Goal: Task Accomplishment & Management: Complete application form

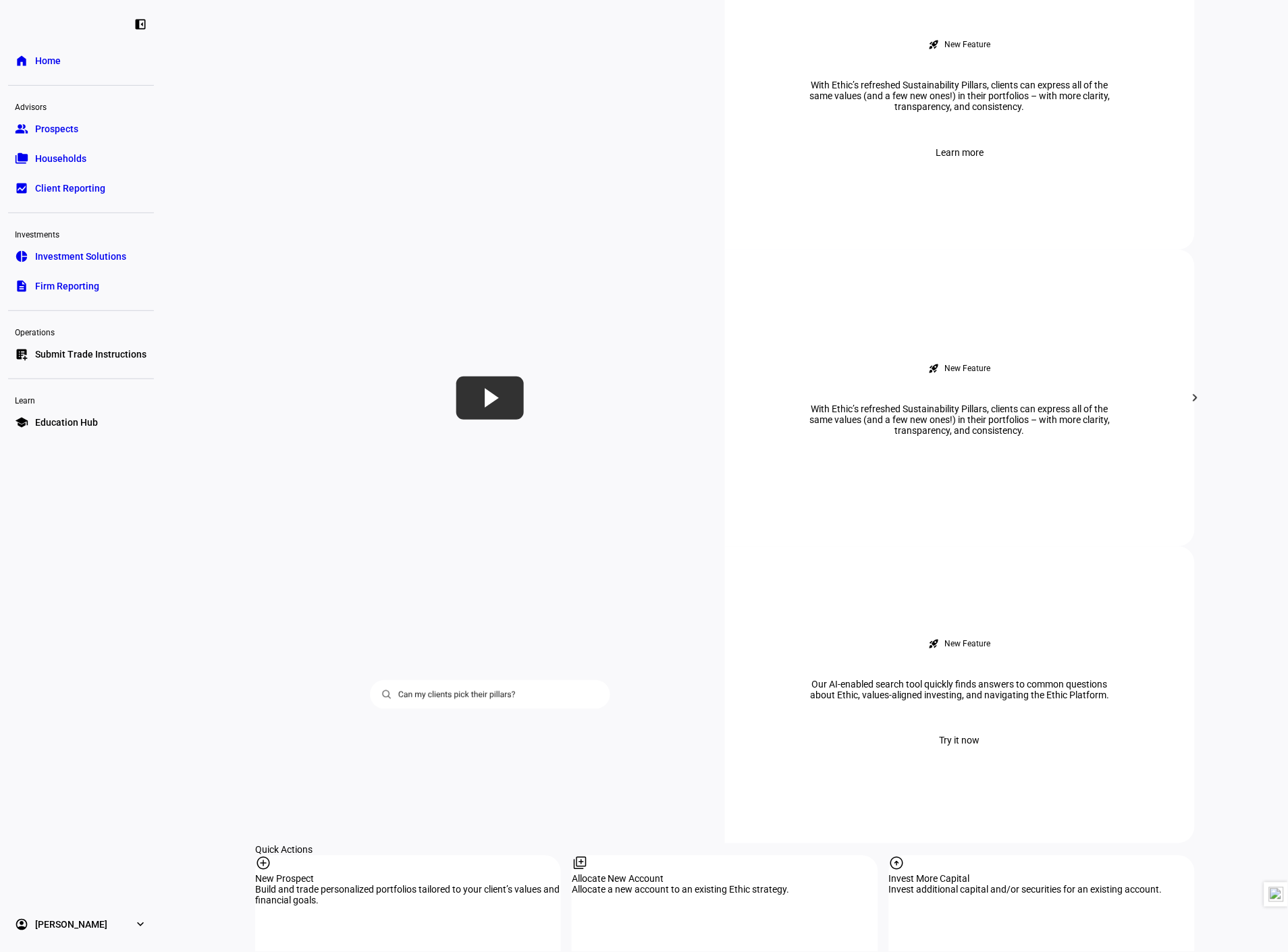
scroll to position [900, 0]
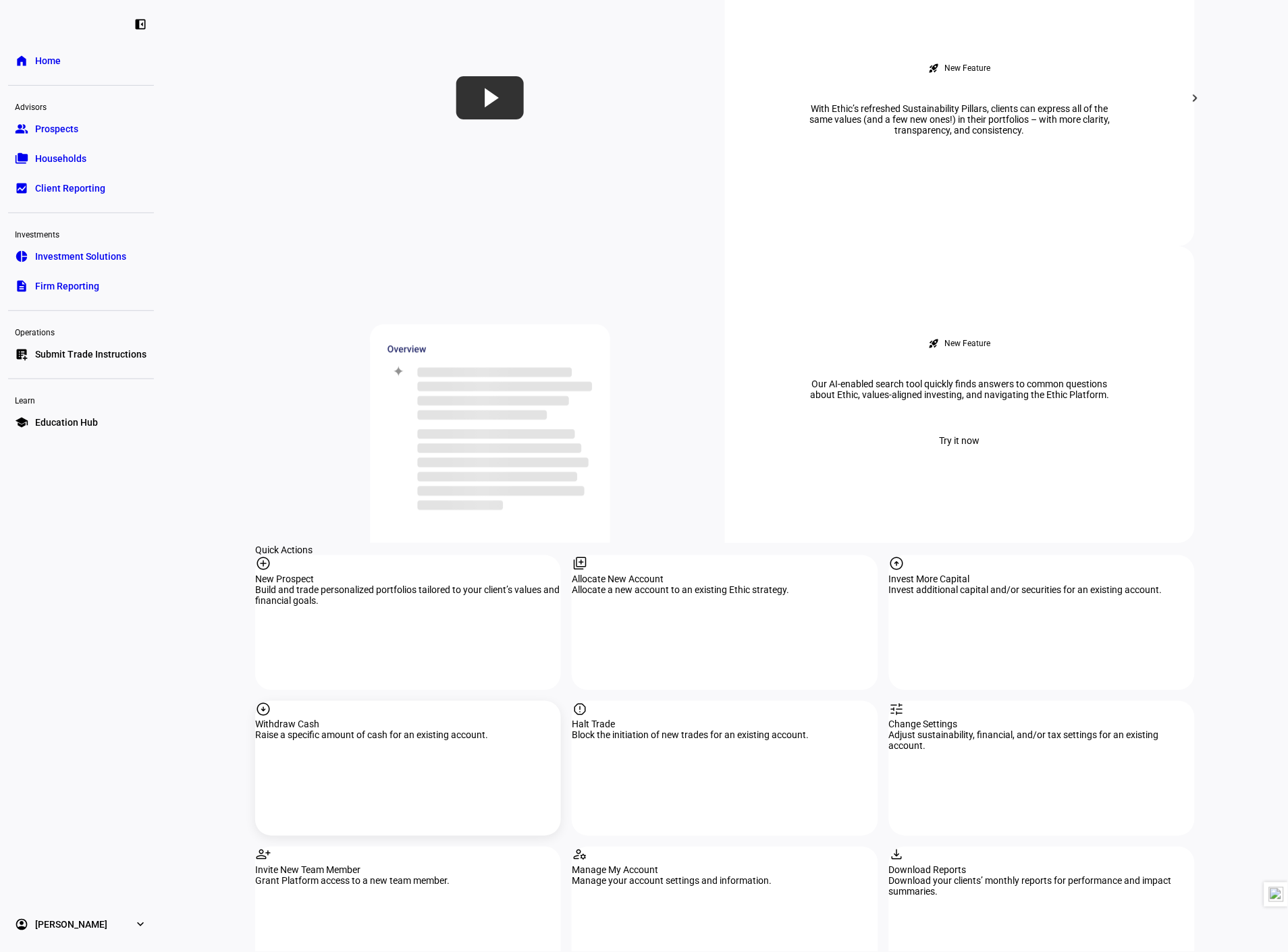
click at [391, 701] on div "arrow_circle_down Withdraw Cash Raise a specific amount of cash for an existing…" at bounding box center [408, 768] width 306 height 135
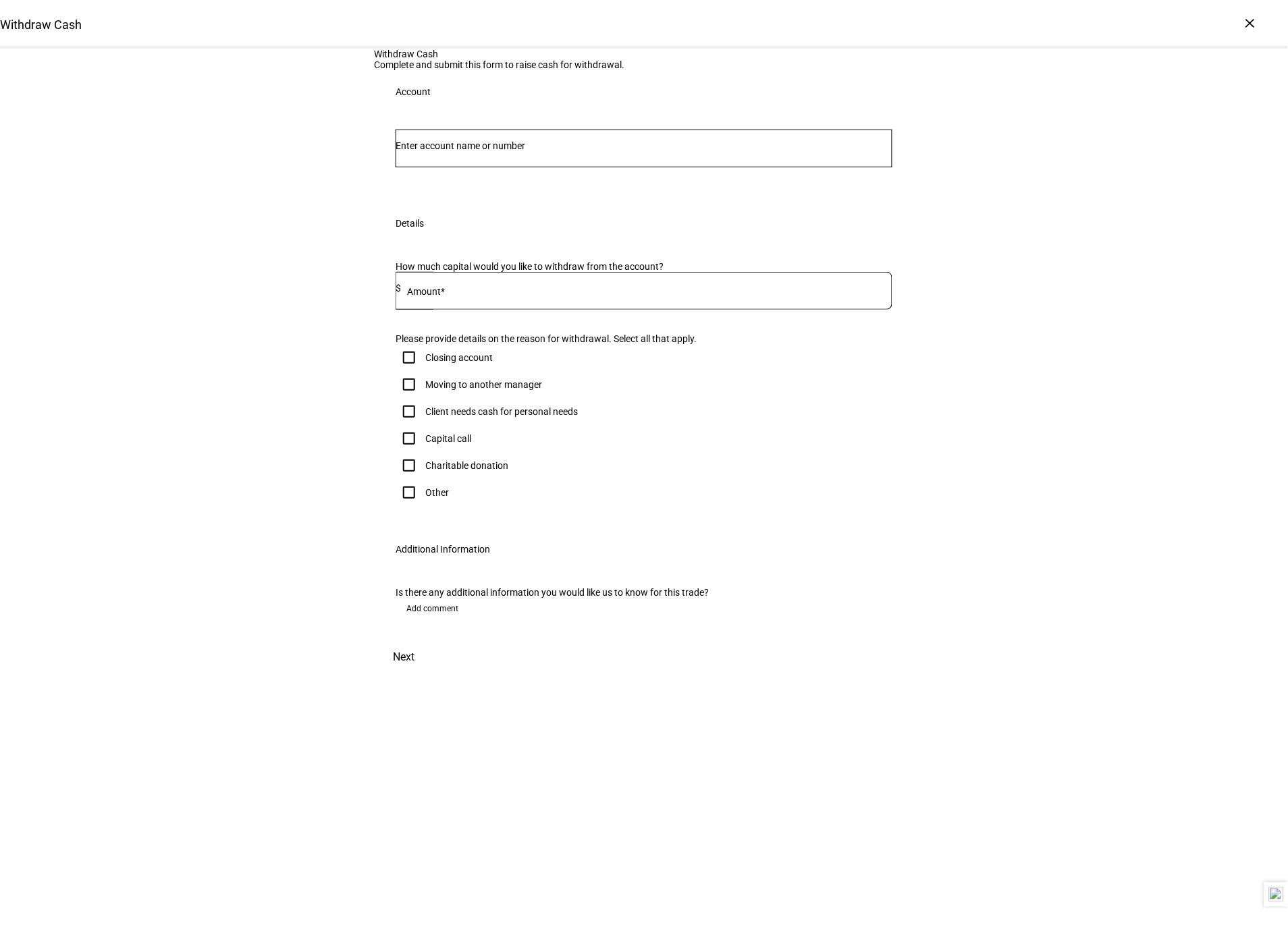
click at [799, 151] on input "Number" at bounding box center [644, 146] width 497 height 11
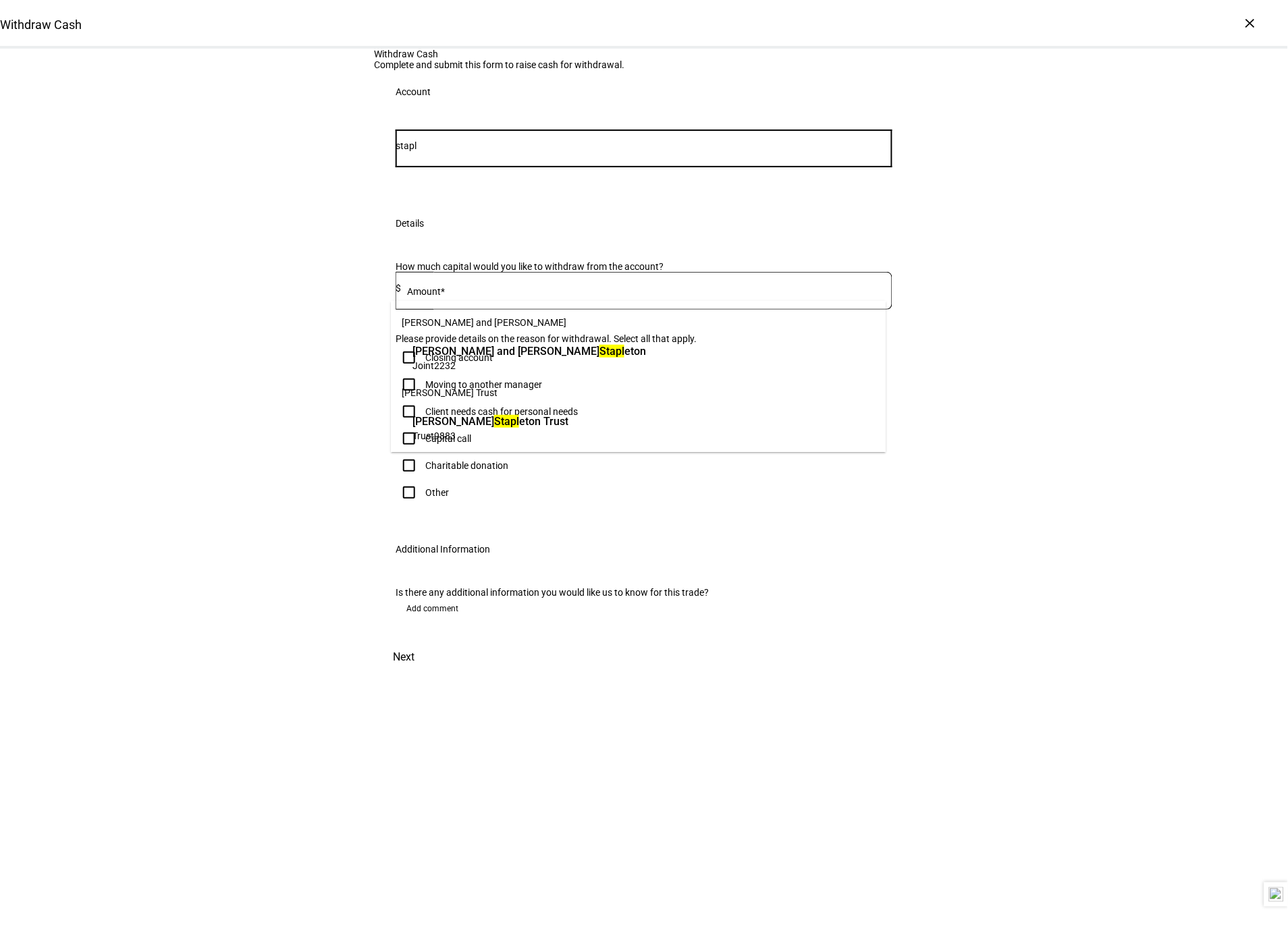
type input "stapl"
click at [523, 367] on span "Joint 2232" at bounding box center [529, 365] width 233 height 13
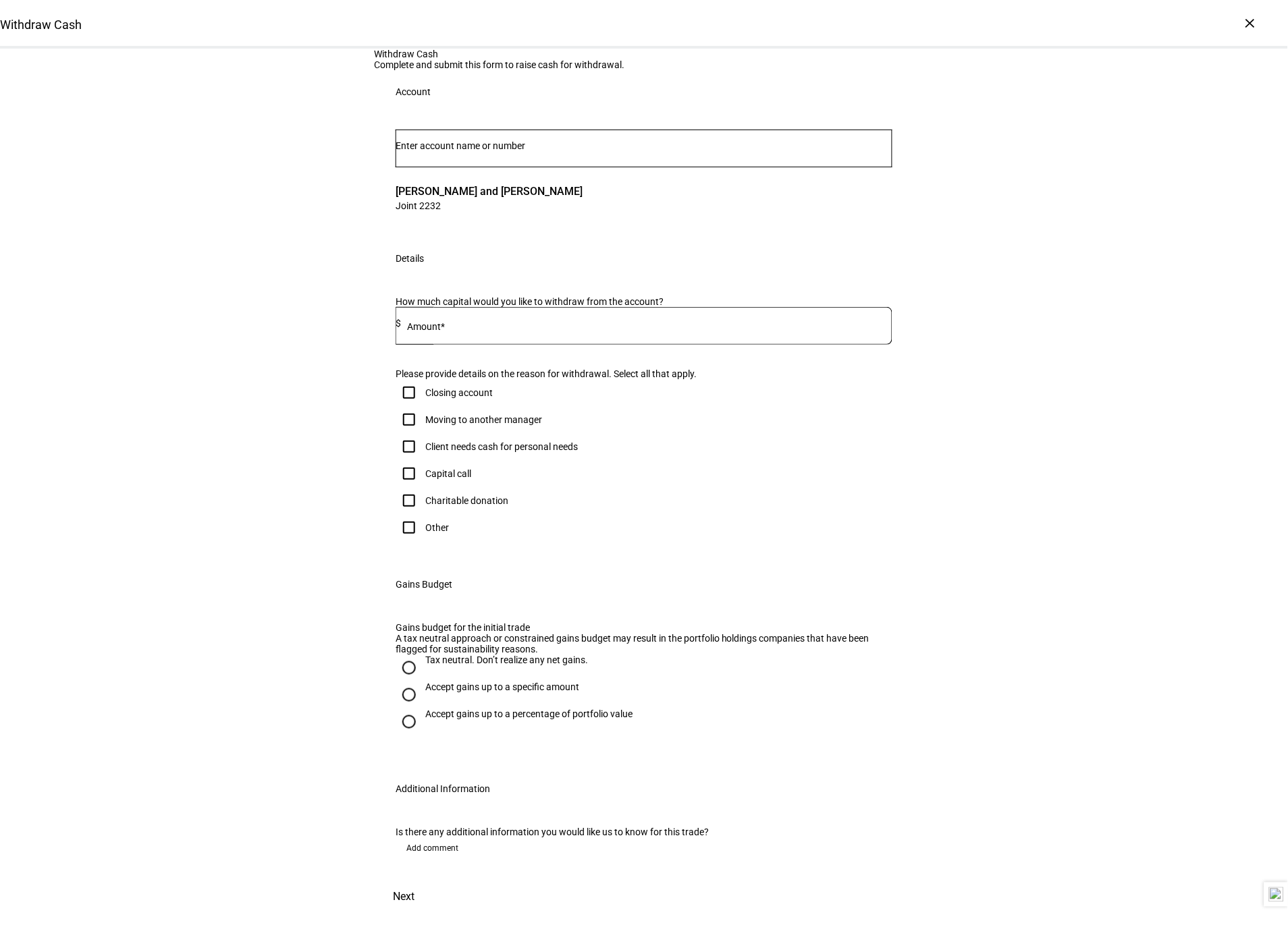
click at [541, 329] on input at bounding box center [646, 323] width 491 height 11
type input "6,000"
click at [431, 533] on div "Other" at bounding box center [437, 528] width 24 height 11
click at [422, 541] on input "Other" at bounding box center [409, 528] width 27 height 27
checkbox input "true"
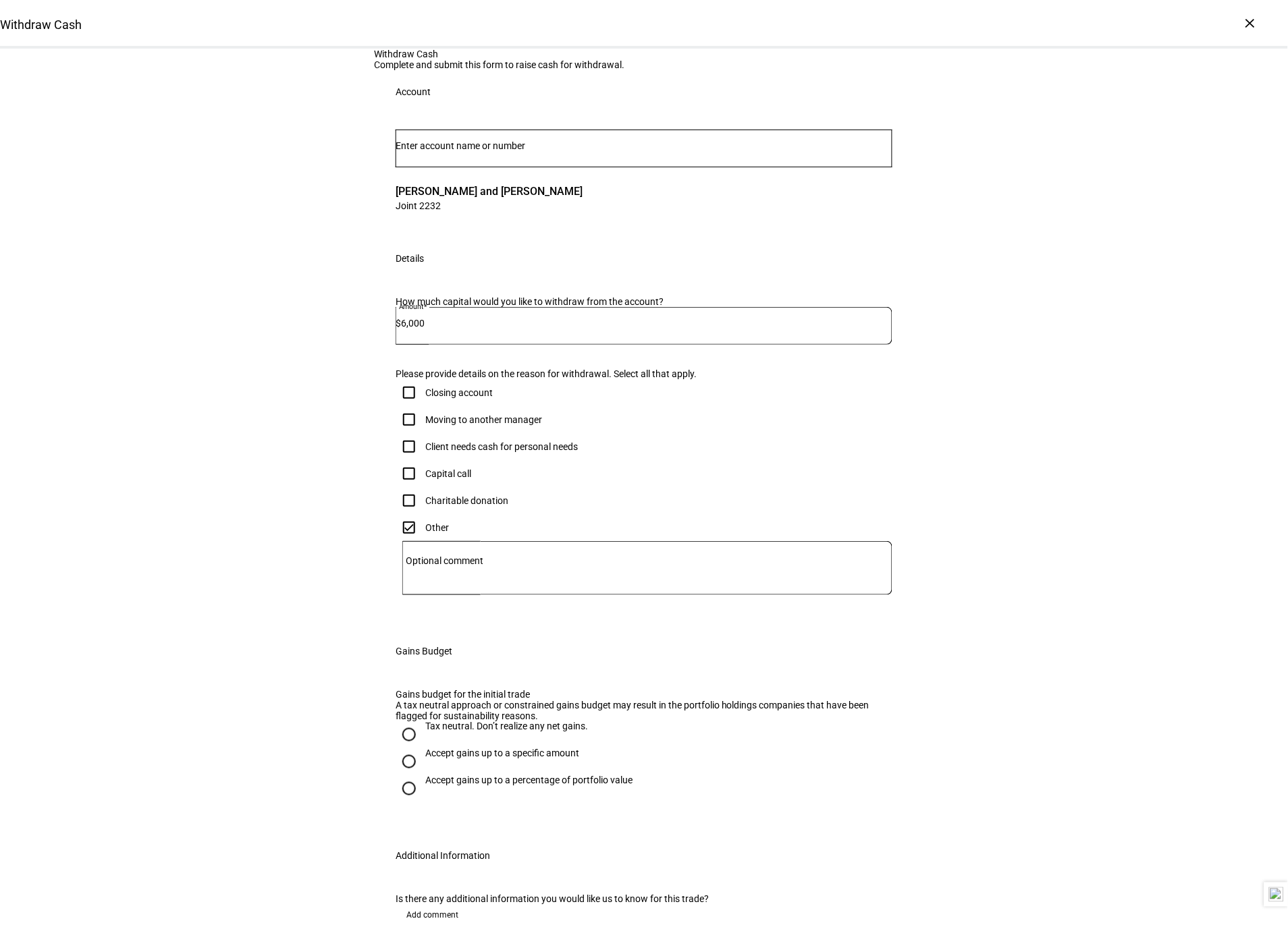
click at [500, 452] on div "Client needs cash for personal needs" at bounding box center [501, 446] width 153 height 11
click at [422, 460] on input "Client needs cash for personal needs" at bounding box center [409, 447] width 27 height 27
checkbox input "true"
click at [510, 585] on textarea "Optional comment" at bounding box center [647, 568] width 490 height 33
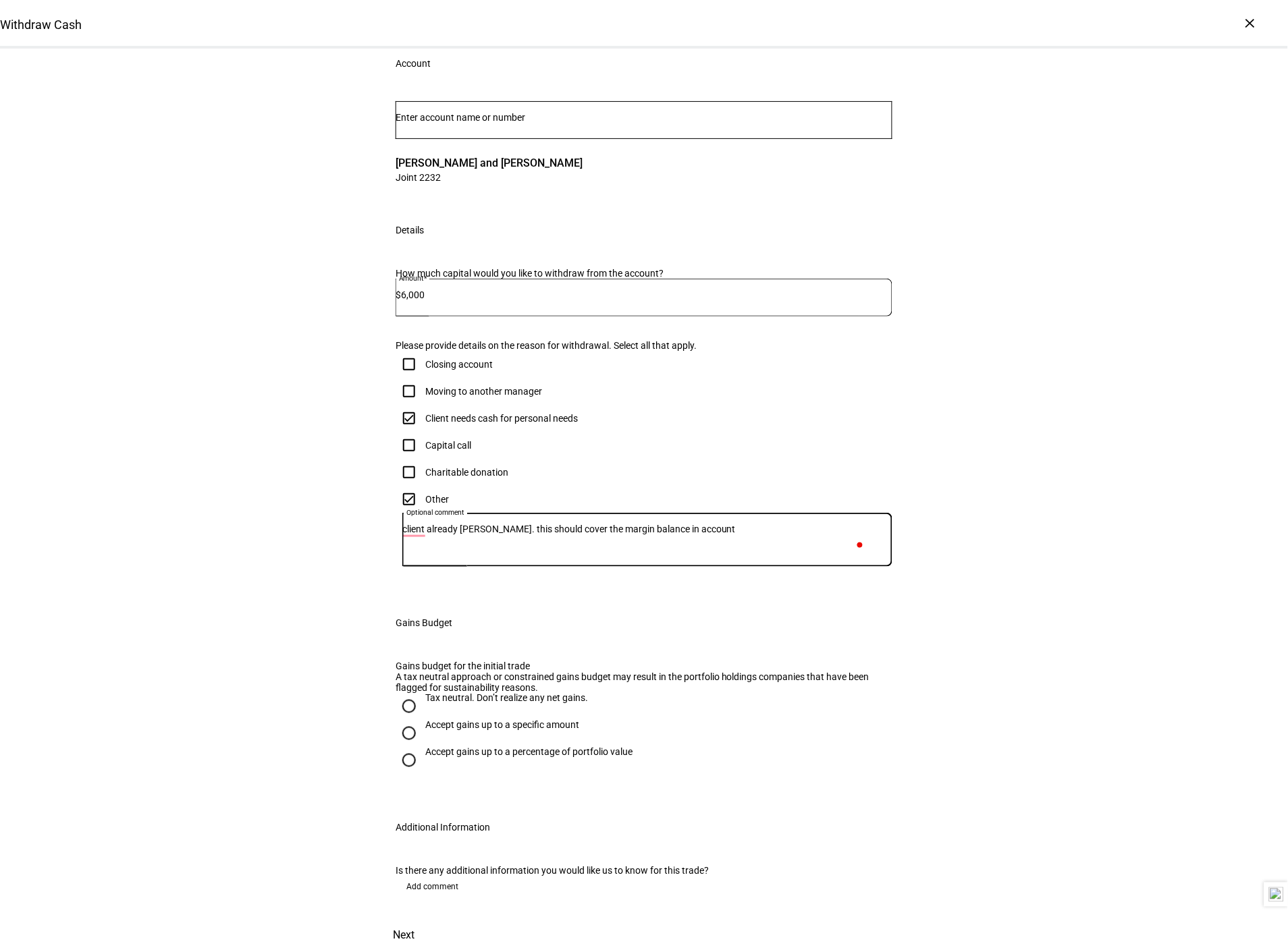
scroll to position [337, 0]
type textarea "client already [PERSON_NAME]. this should cover the margin balance in account"
click at [431, 693] on div "Tax neutral. Don’t realize any net gains." at bounding box center [507, 698] width 163 height 11
click at [422, 693] on input "Tax neutral. Don’t realize any net gains." at bounding box center [409, 707] width 27 height 27
radio input "true"
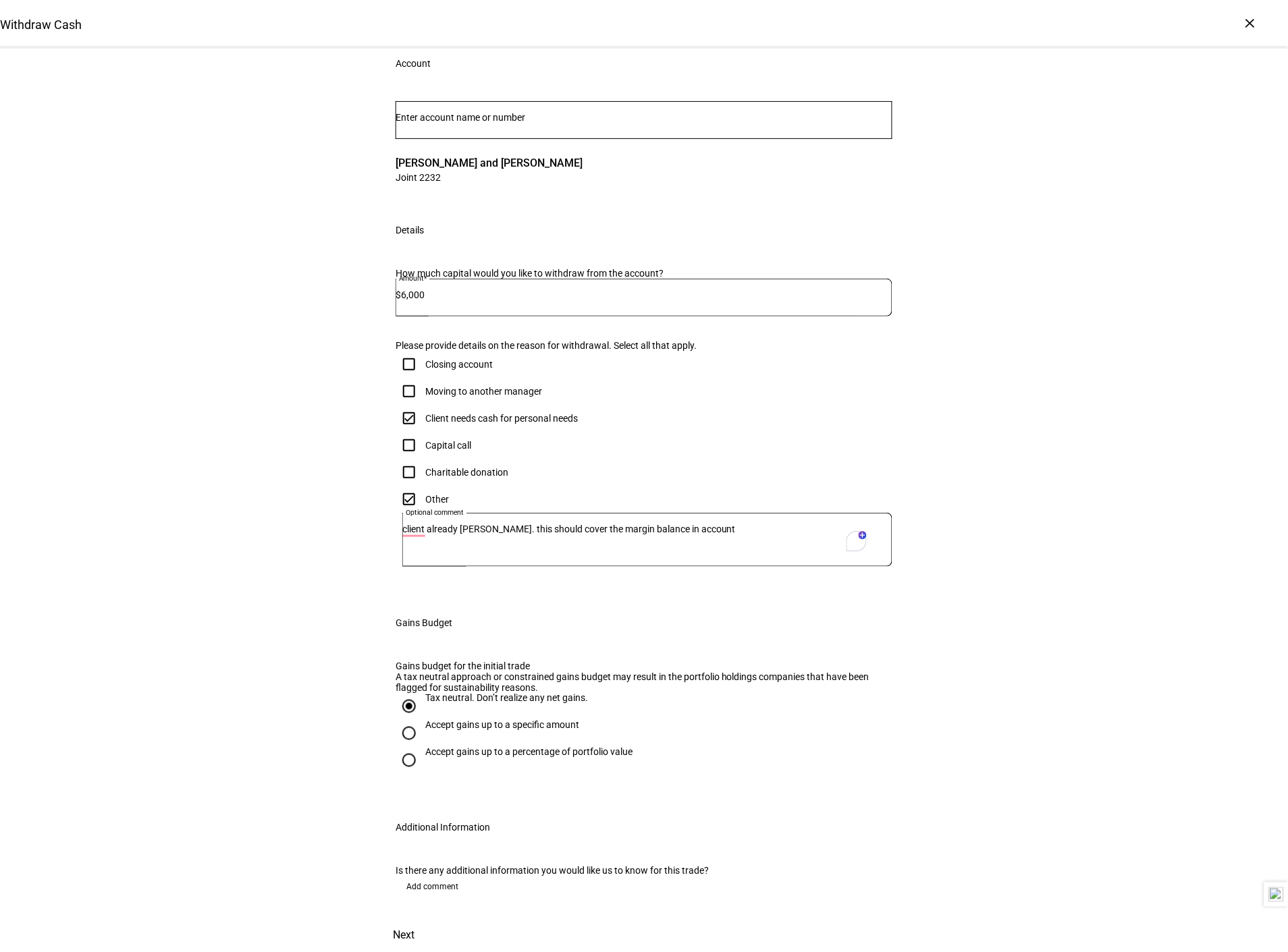
click at [415, 919] on span "Next" at bounding box center [403, 935] width 21 height 33
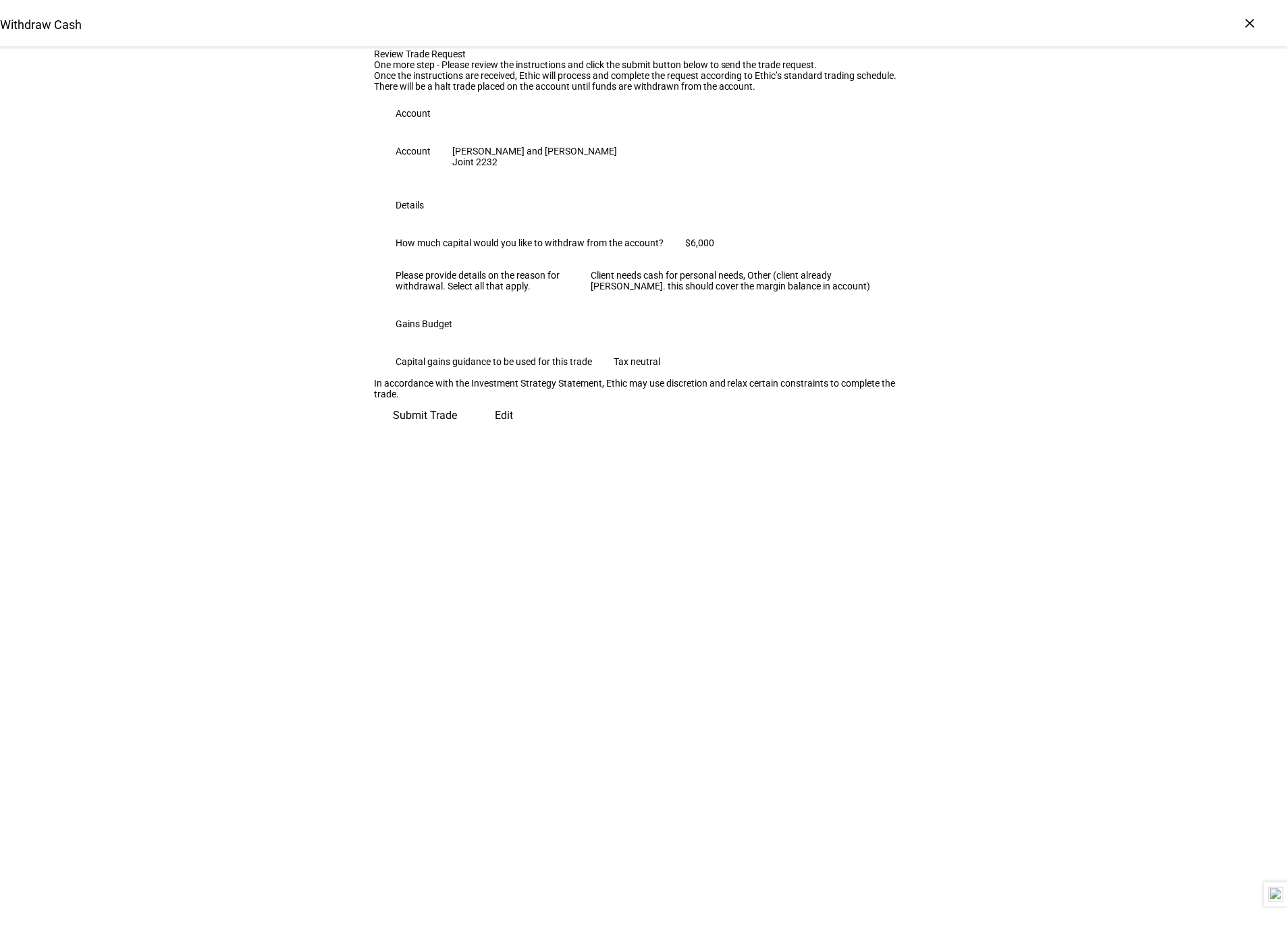
scroll to position [0, 0]
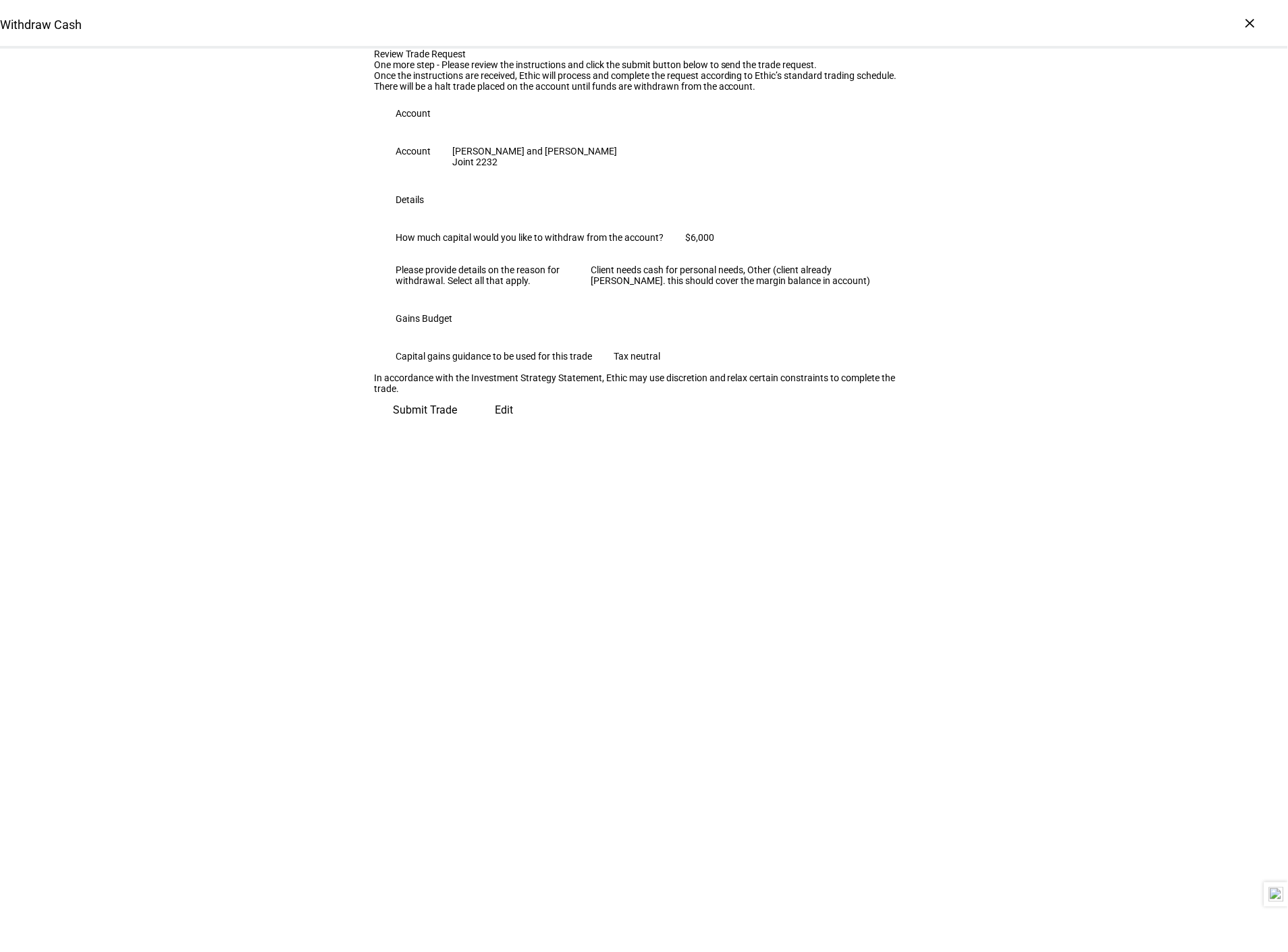
click at [457, 427] on span "Submit Trade" at bounding box center [425, 410] width 64 height 33
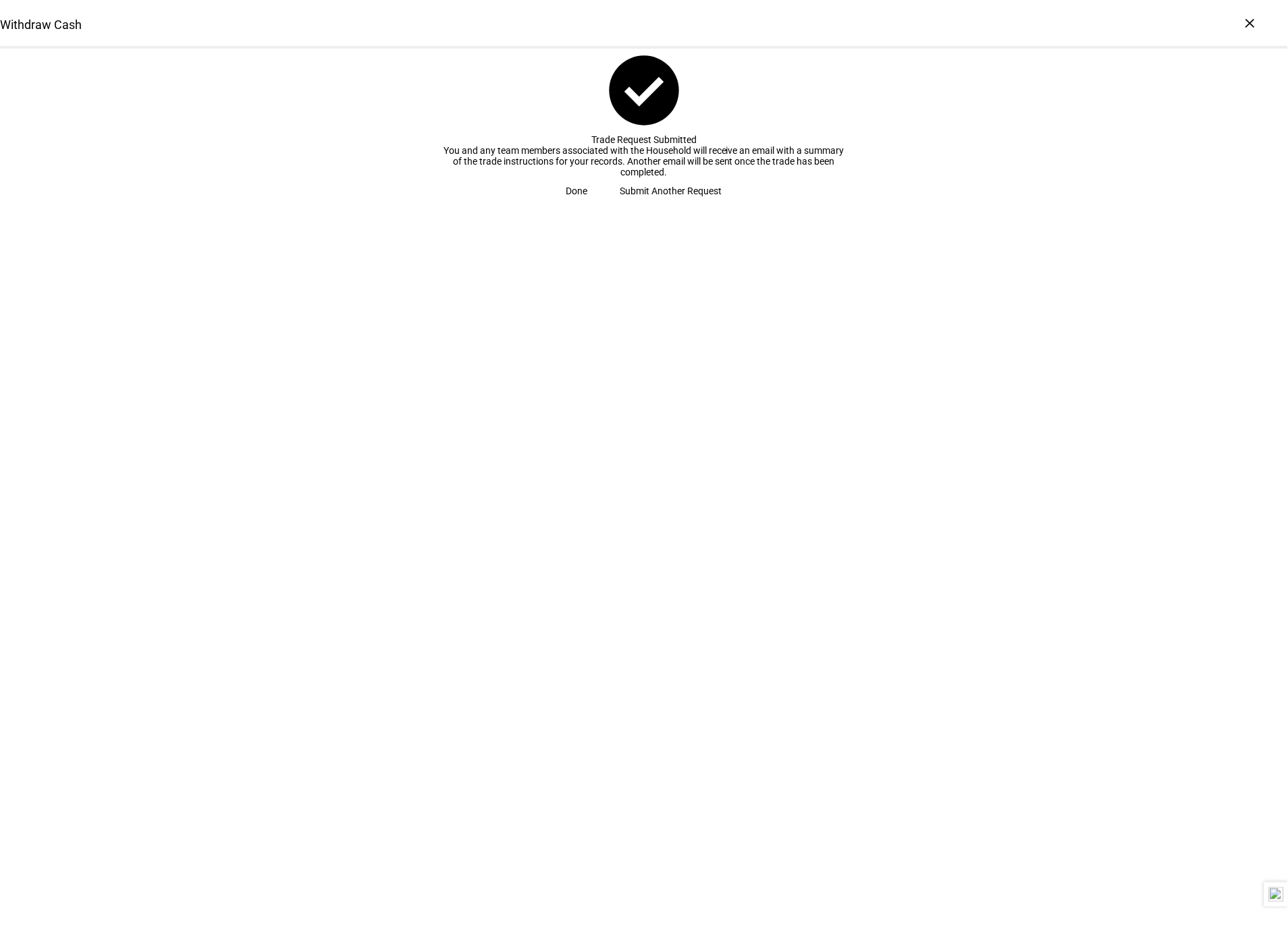
drag, startPoint x: 653, startPoint y: 326, endPoint x: 656, endPoint y: 307, distance: 19.2
click at [655, 204] on div "Done Submit Another Request" at bounding box center [644, 191] width 378 height 27
click at [604, 204] on span at bounding box center [576, 191] width 54 height 27
